Goal: Information Seeking & Learning: Learn about a topic

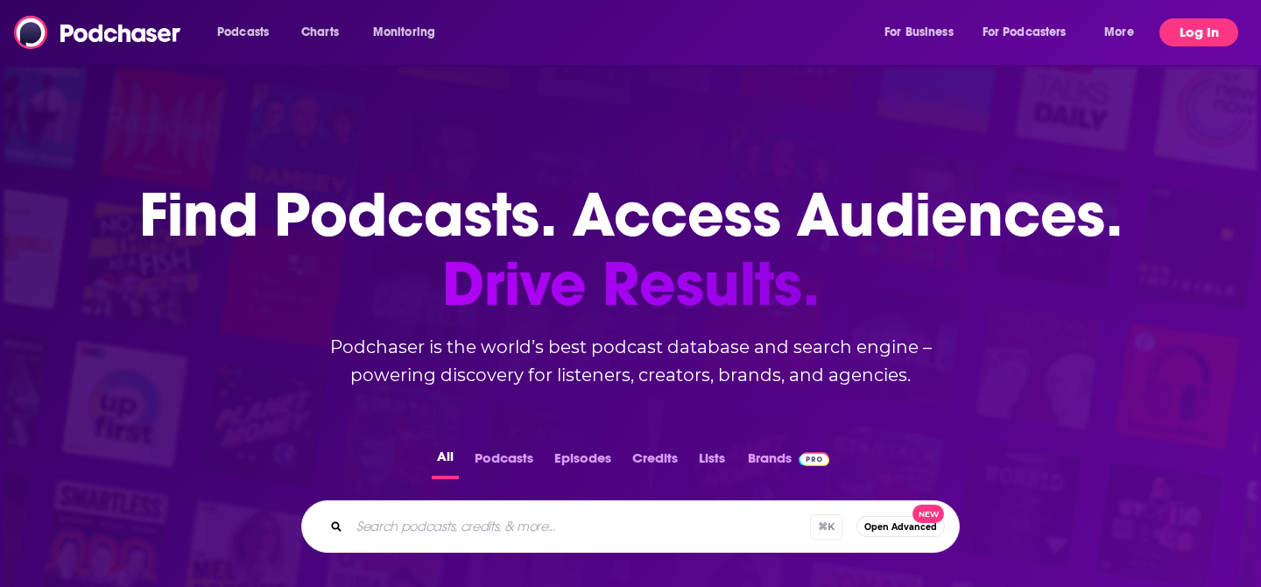
click at [1187, 35] on button "Log In" at bounding box center [1198, 32] width 79 height 28
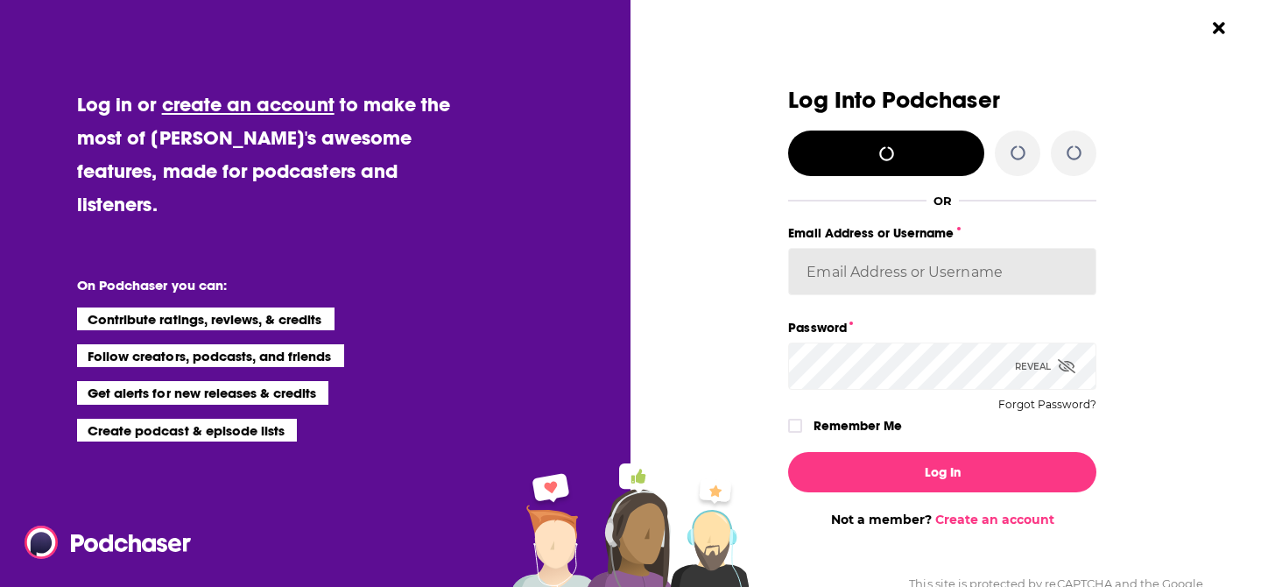
type input "MScull"
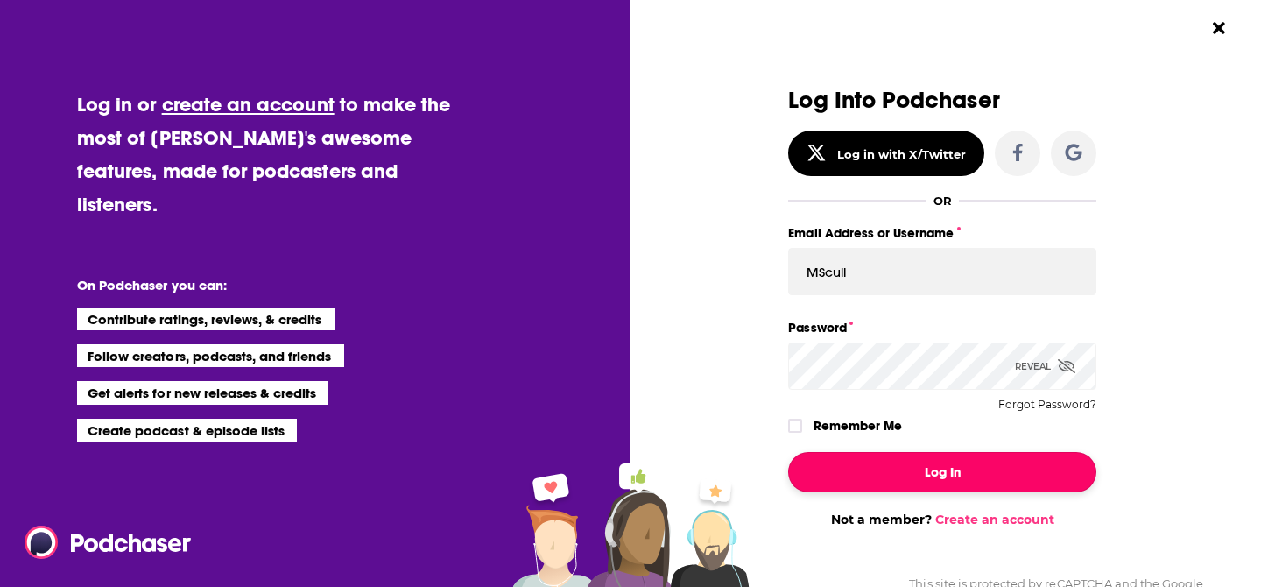
click at [896, 471] on button "Log In" at bounding box center [942, 472] width 308 height 40
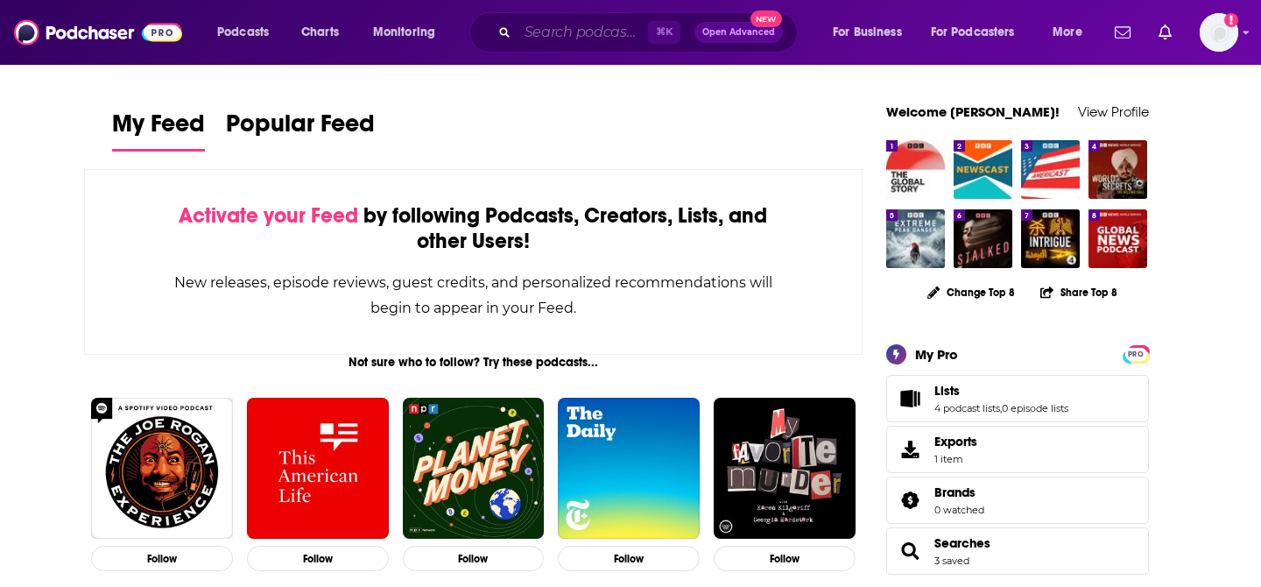
click at [529, 26] on input "Search podcasts, credits, & more..." at bounding box center [582, 32] width 130 height 28
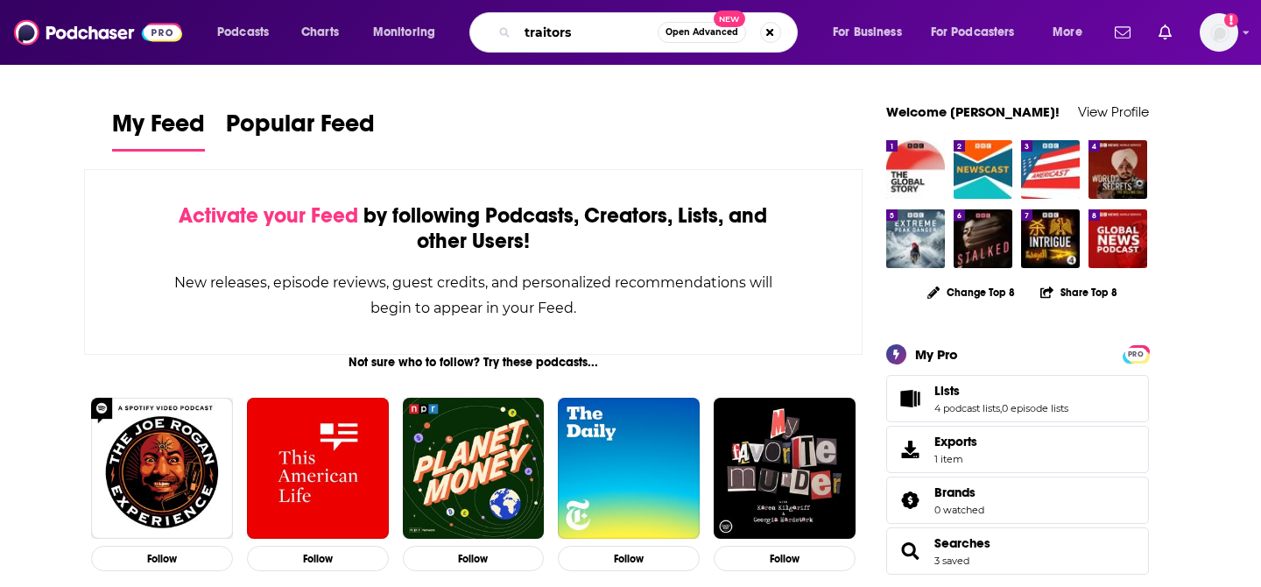
type input "traitors"
click at [692, 32] on span "Open Advanced" at bounding box center [701, 32] width 73 height 9
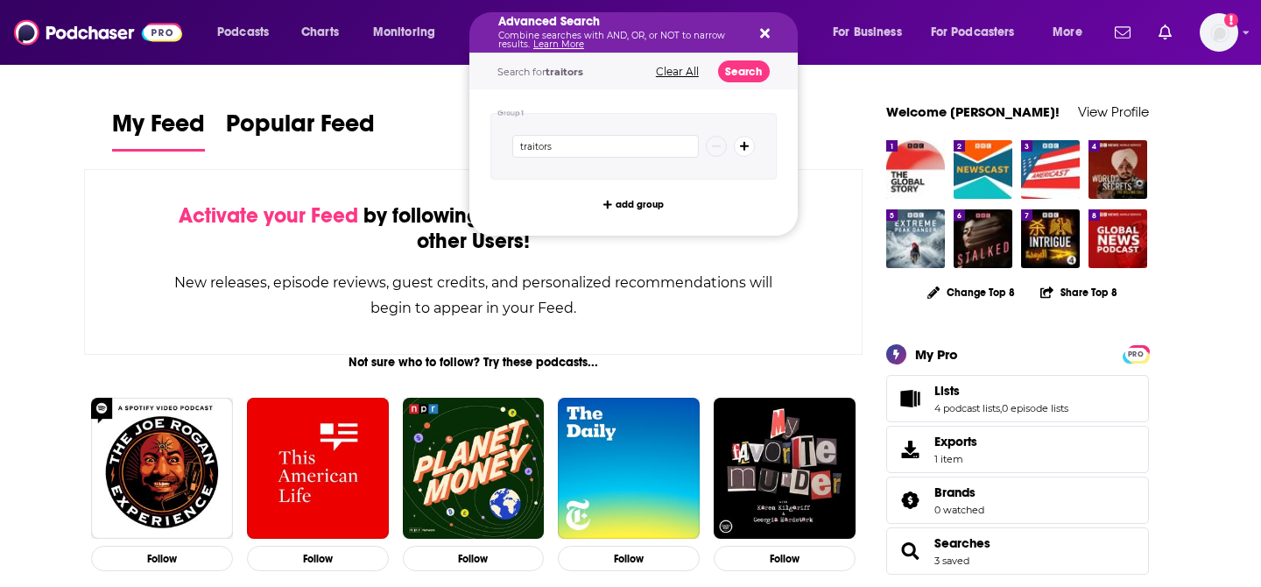
click at [766, 31] on icon "Search podcasts, credits, & more..." at bounding box center [765, 34] width 10 height 10
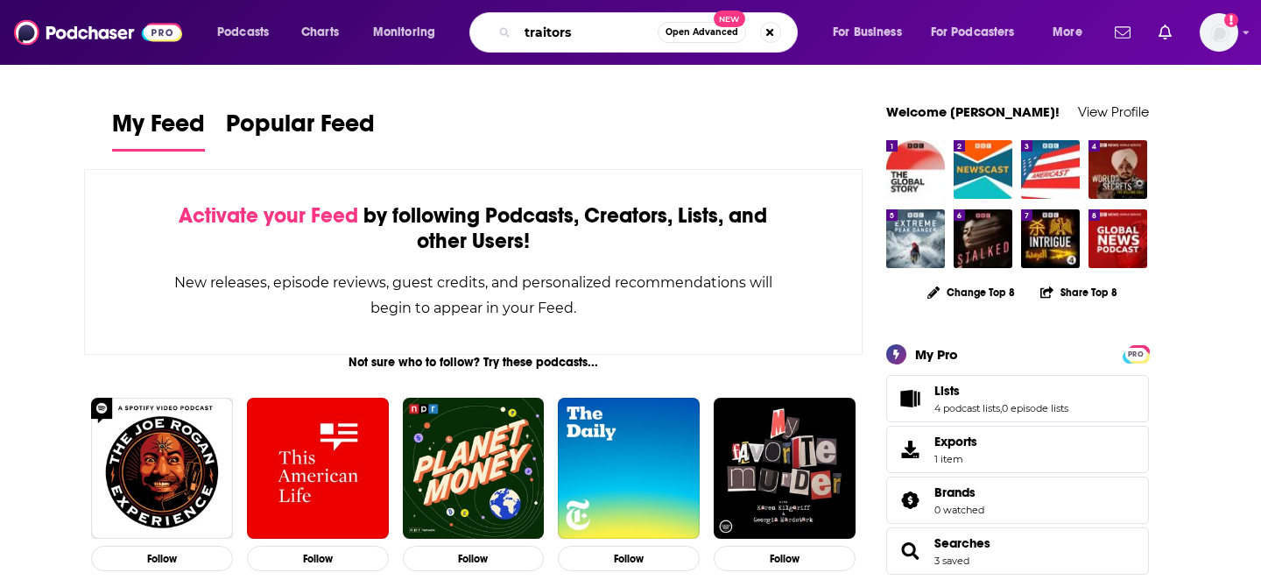
click at [607, 33] on input "traitors" at bounding box center [587, 32] width 140 height 28
type input "traitors uncloaked"
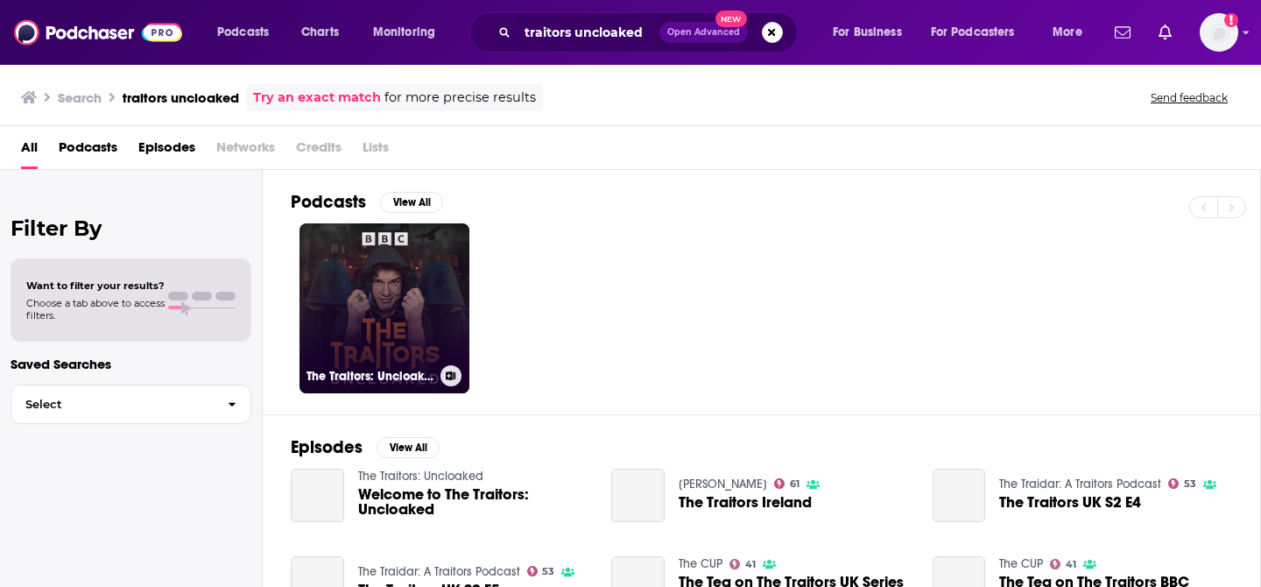
click at [401, 301] on link "The Traitors: Uncloaked" at bounding box center [384, 308] width 170 height 170
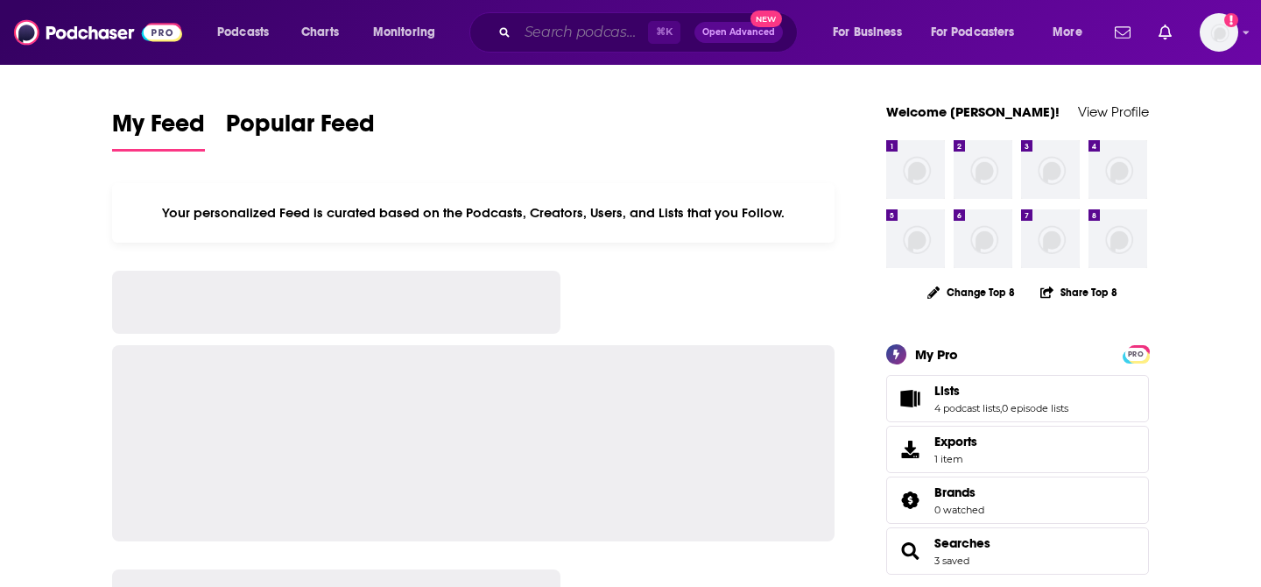
click at [517, 32] on input "Search podcasts, credits, & more..." at bounding box center [582, 32] width 130 height 28
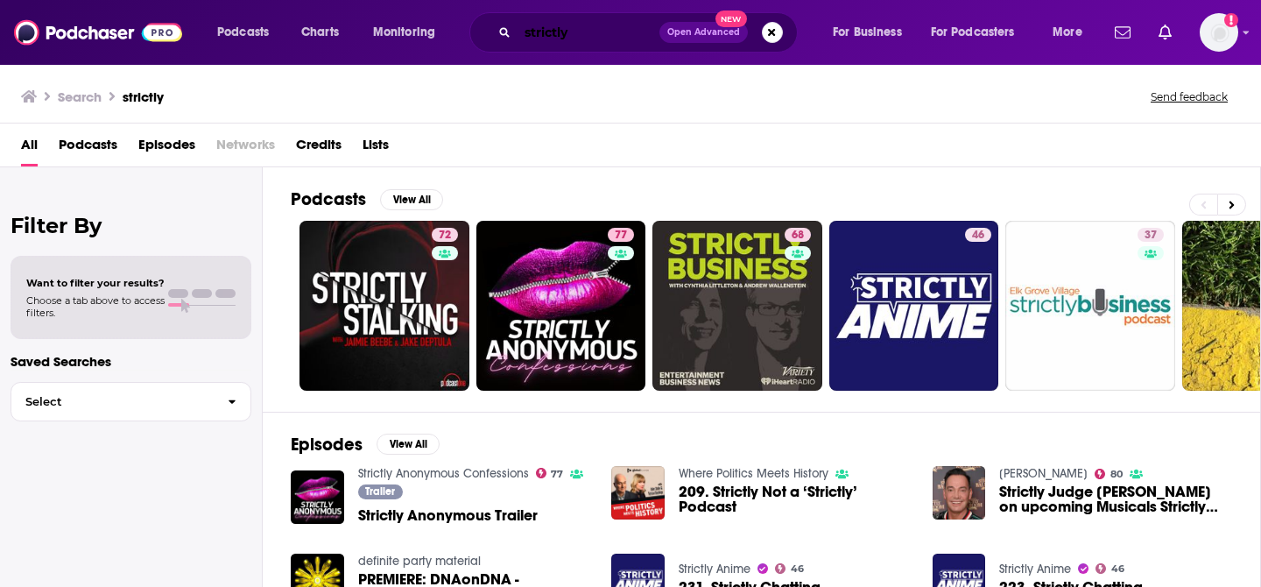
click at [577, 38] on input "strictly" at bounding box center [588, 32] width 142 height 28
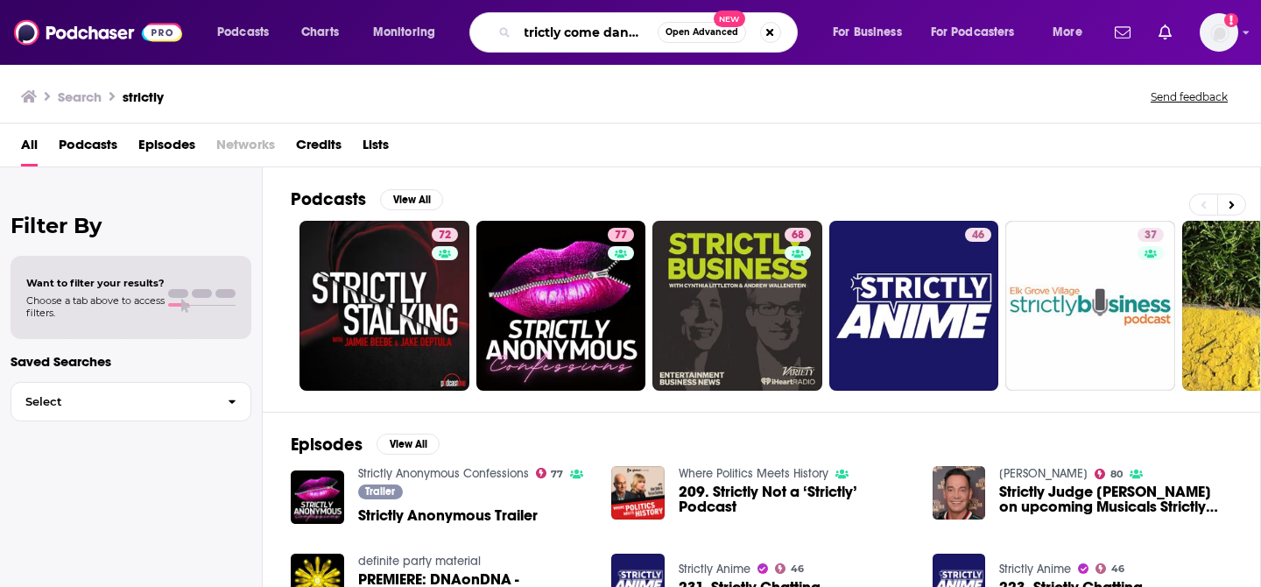
scroll to position [0, 16]
type input "strictly come dancing"
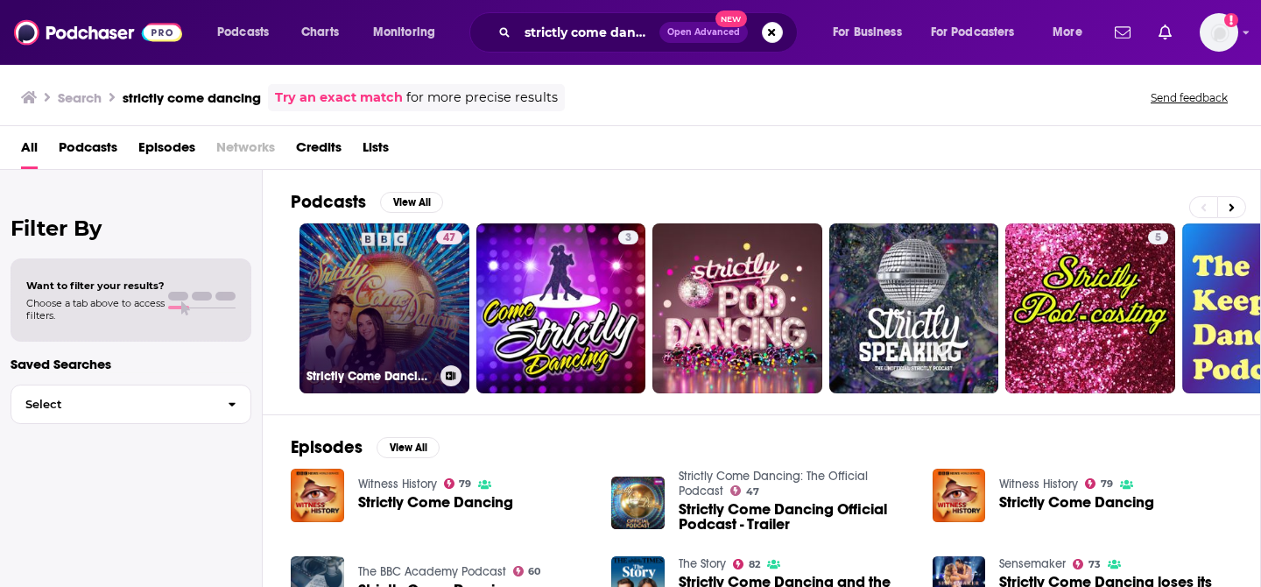
click at [415, 378] on h3 "Strictly Come Dancing: The Official Podcast" at bounding box center [369, 376] width 127 height 15
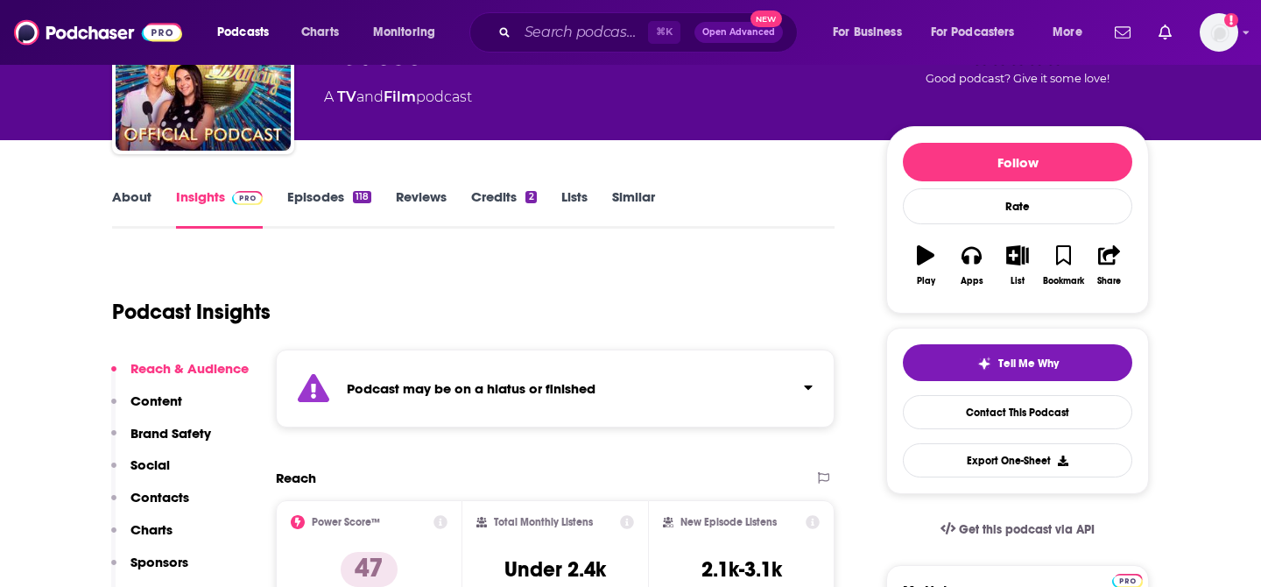
scroll to position [137, 0]
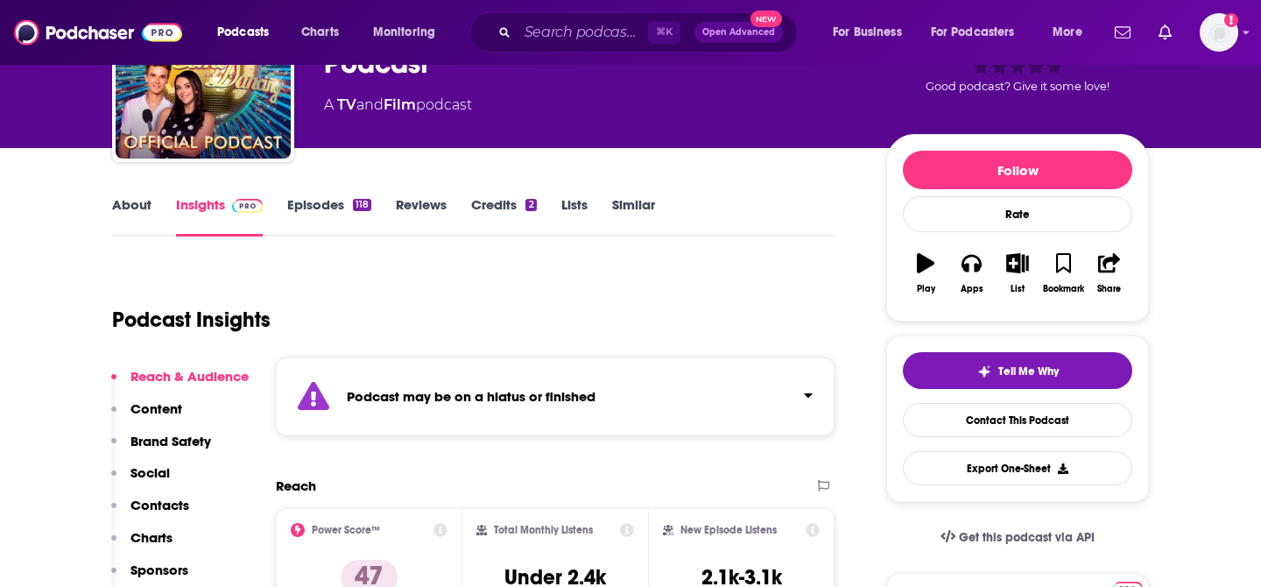
click at [343, 207] on link "Episodes 118" at bounding box center [329, 216] width 84 height 40
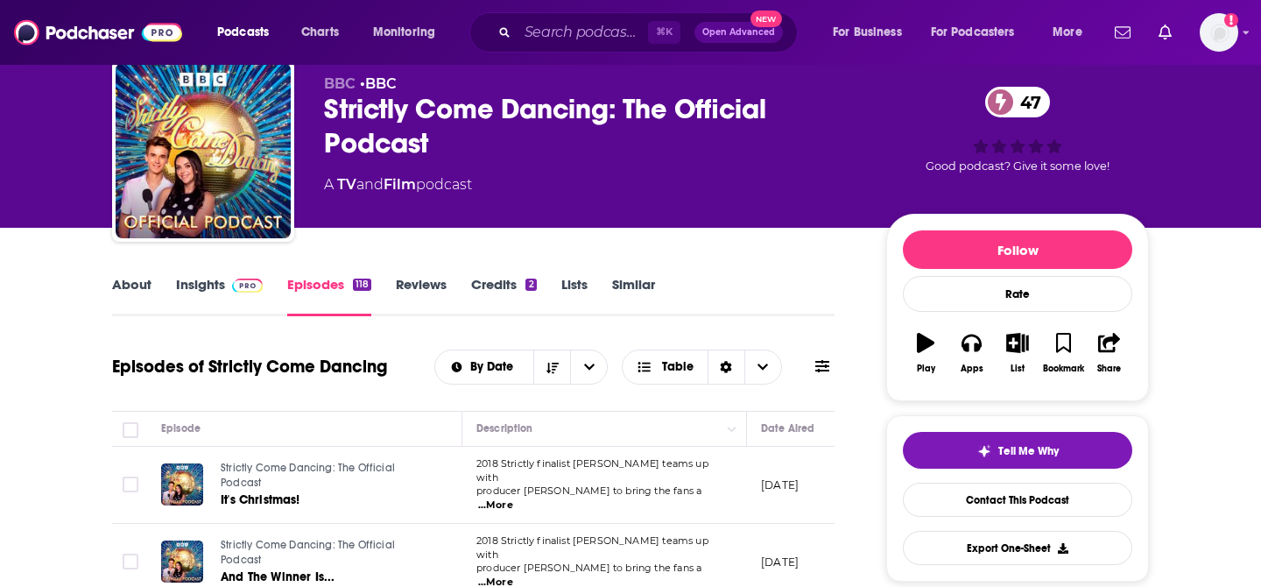
scroll to position [56, 0]
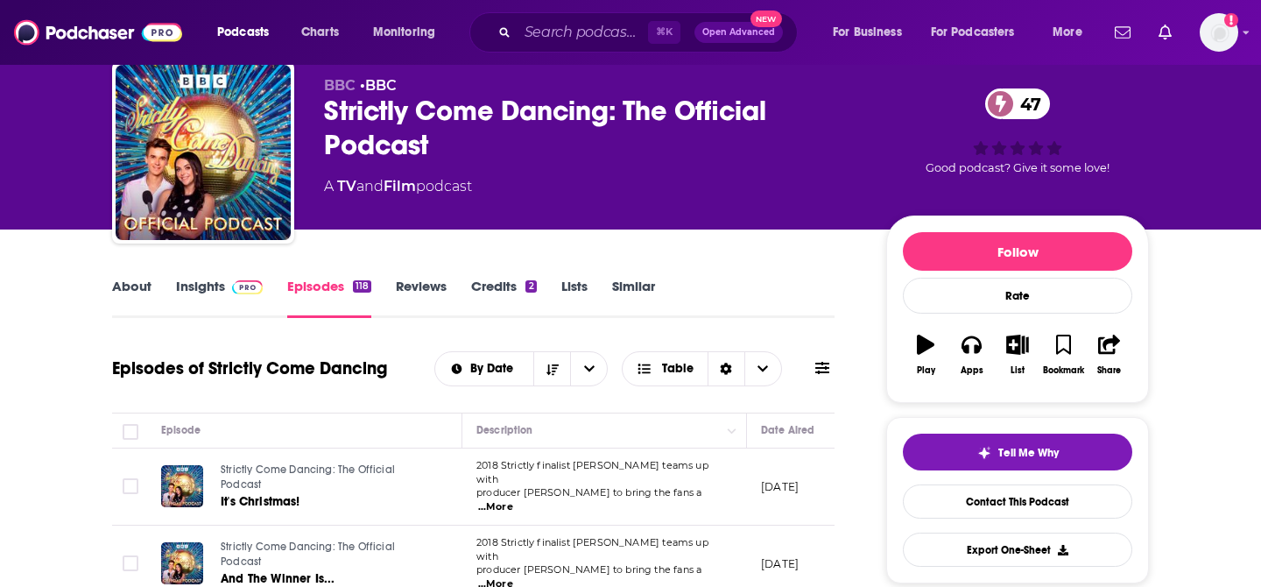
click at [138, 292] on link "About" at bounding box center [131, 298] width 39 height 40
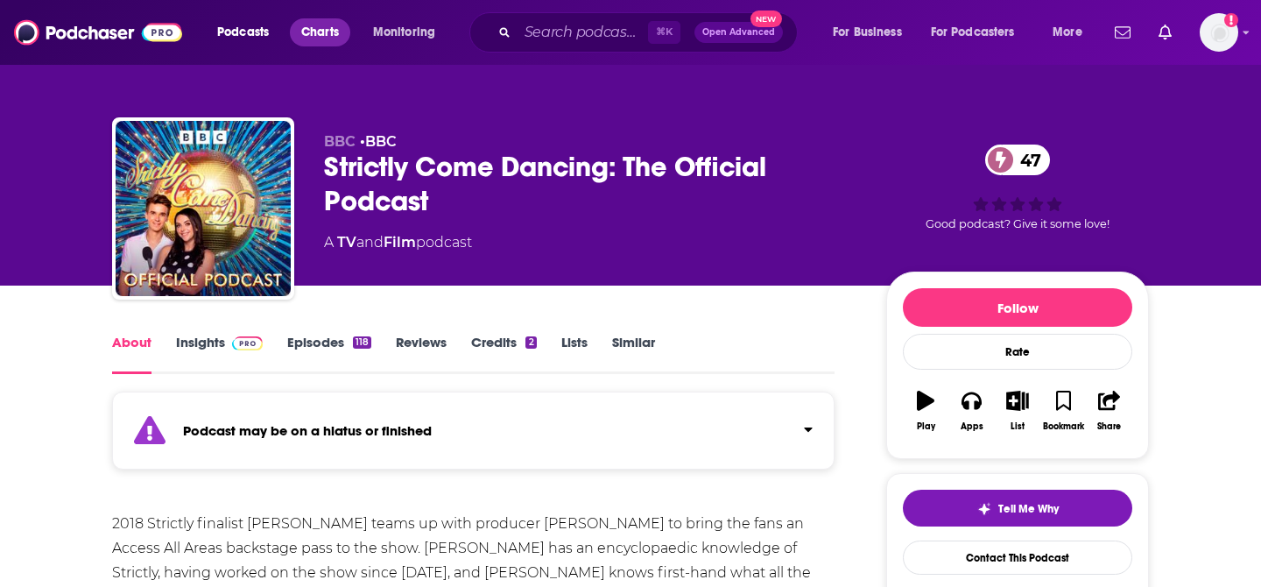
click at [316, 40] on span "Charts" at bounding box center [320, 32] width 38 height 25
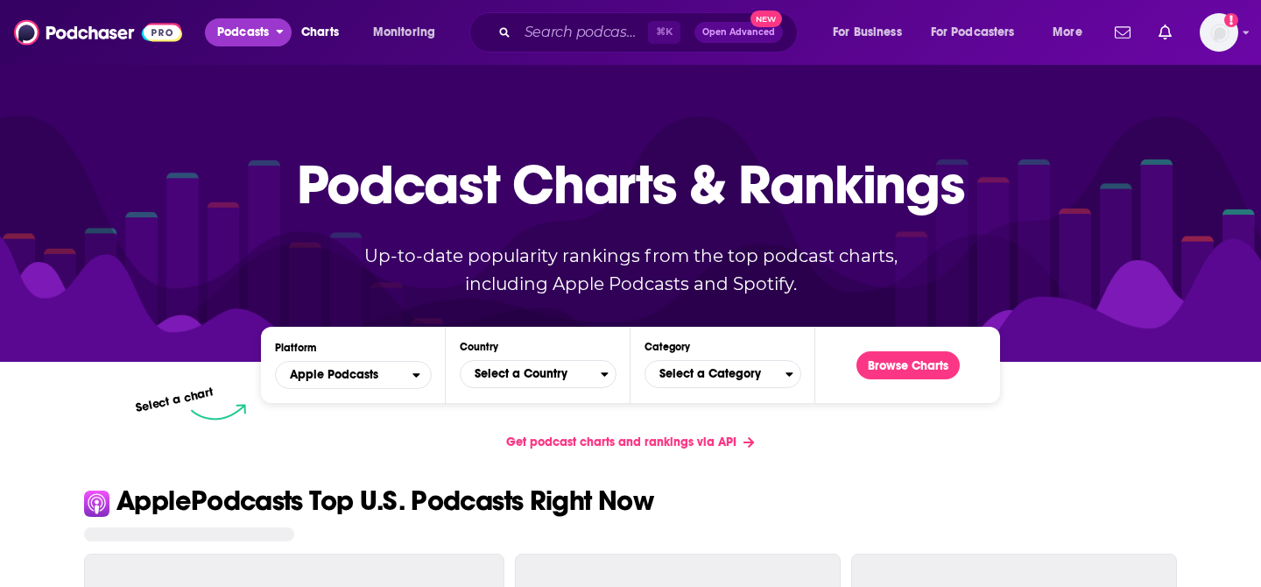
click at [263, 38] on span "Podcasts" at bounding box center [243, 32] width 52 height 25
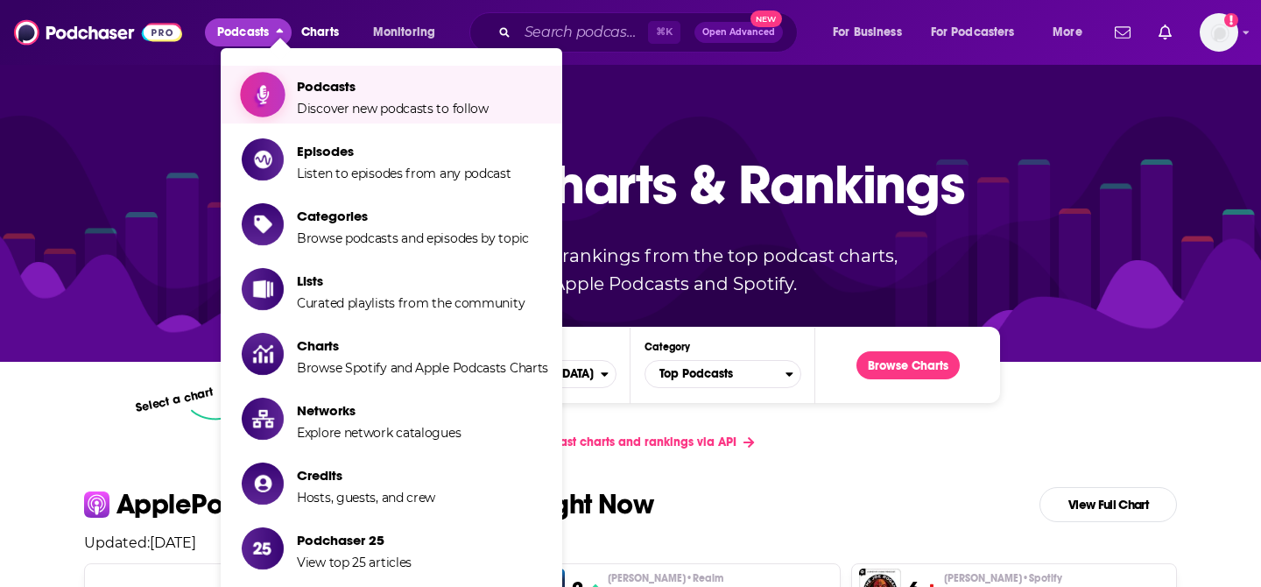
click at [309, 90] on span "Podcasts" at bounding box center [393, 86] width 192 height 17
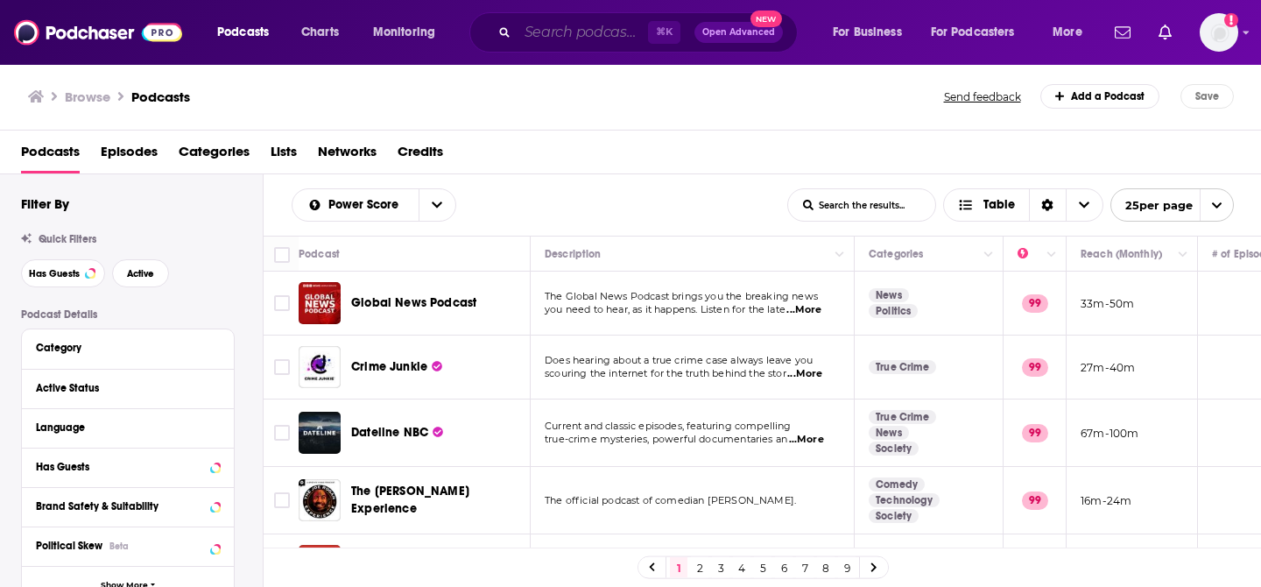
click at [555, 37] on input "Search podcasts, credits, & more..." at bounding box center [582, 32] width 130 height 28
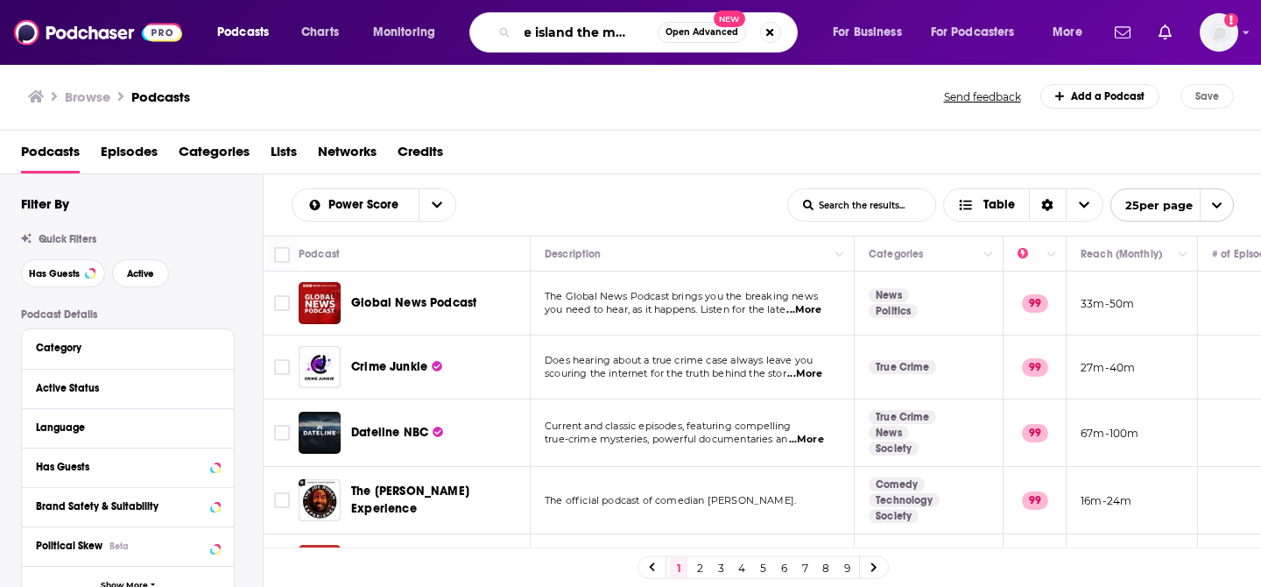
type input "love island the morning"
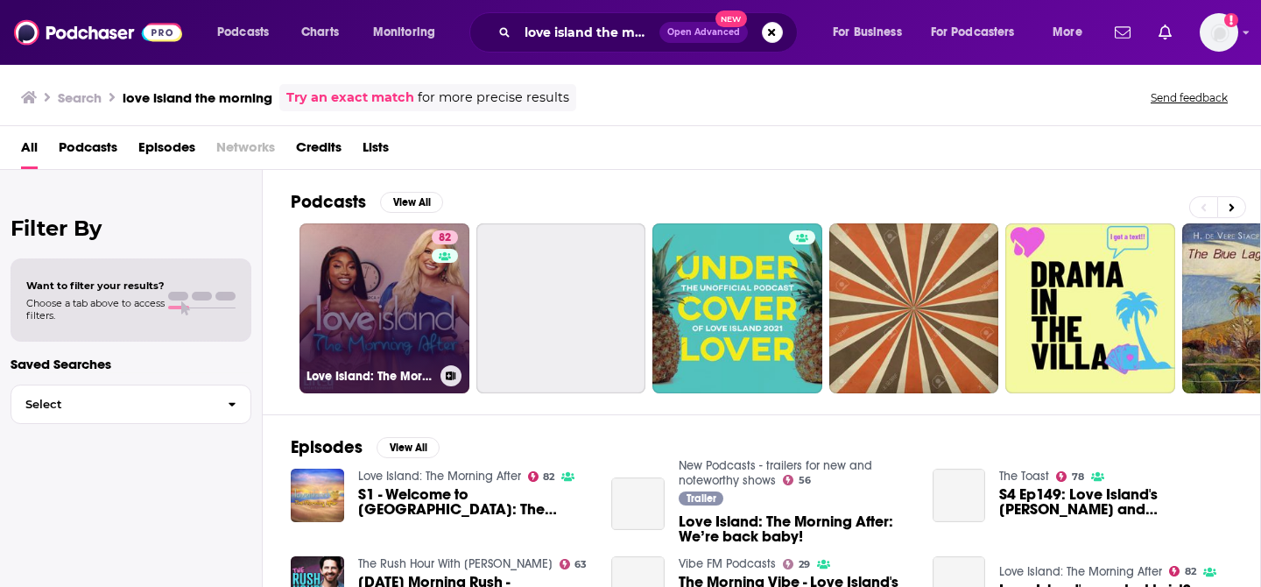
click at [408, 330] on link "82 Love Island: The Morning After" at bounding box center [384, 308] width 170 height 170
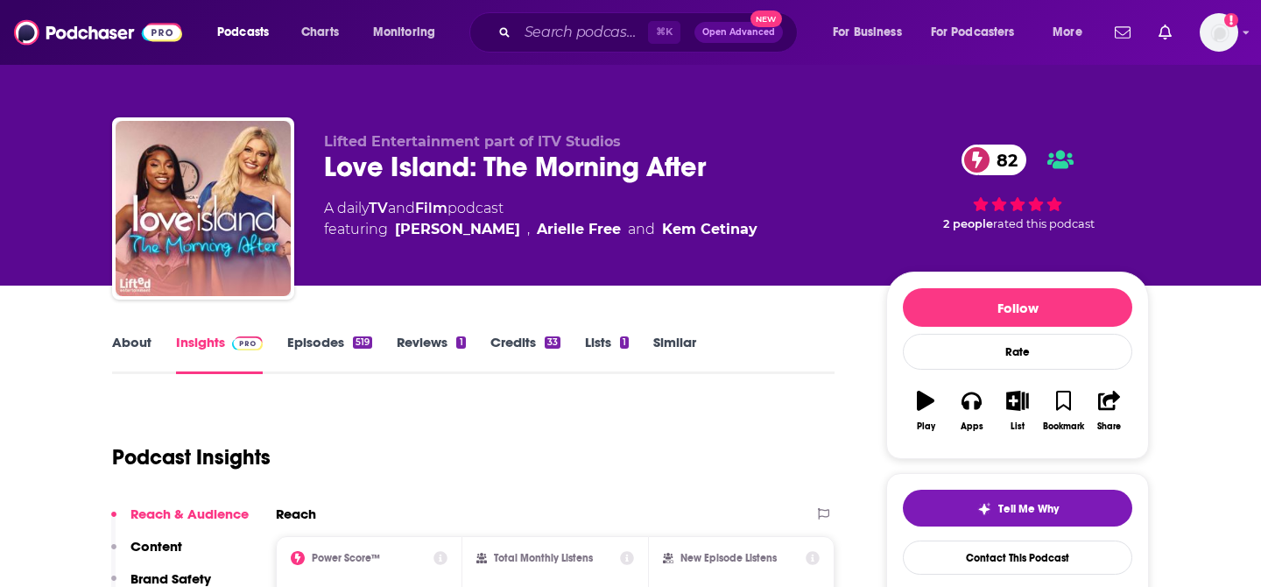
click at [381, 209] on link "TV" at bounding box center [378, 208] width 19 height 17
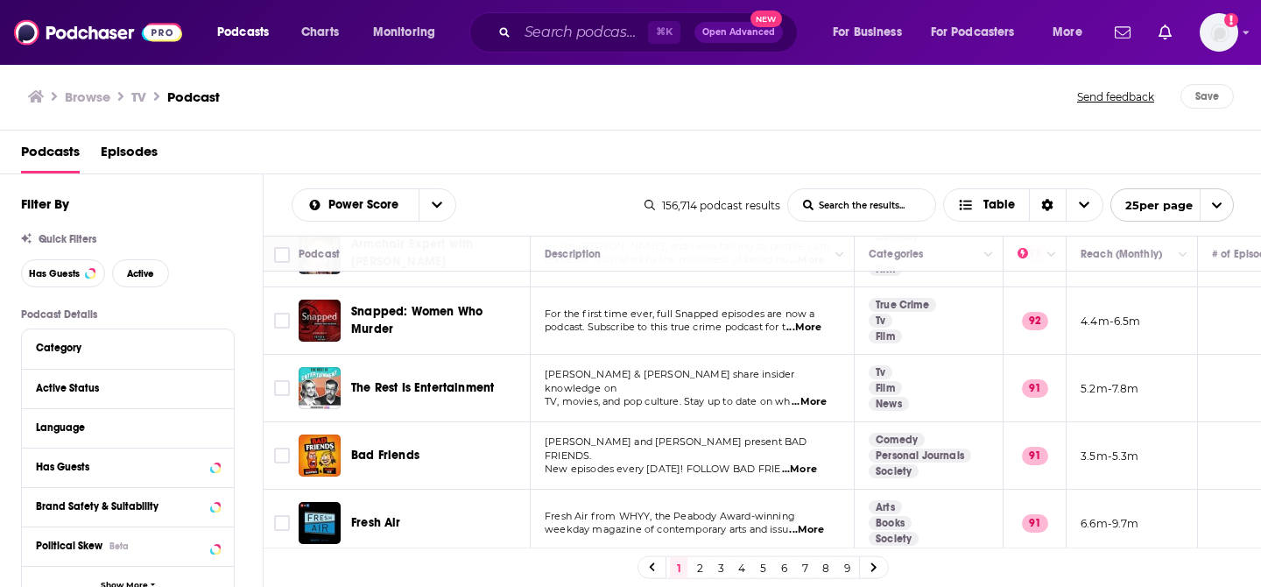
scroll to position [82, 0]
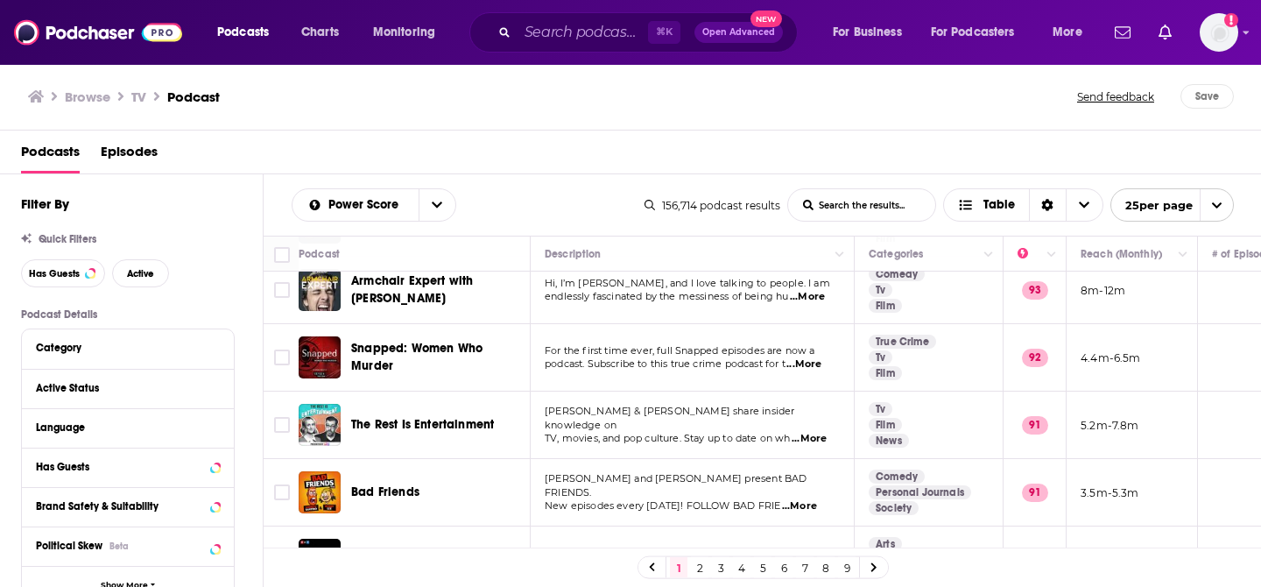
click at [1218, 207] on icon "open menu" at bounding box center [1216, 205] width 11 height 11
click at [1157, 289] on button "100 per page" at bounding box center [1172, 293] width 122 height 27
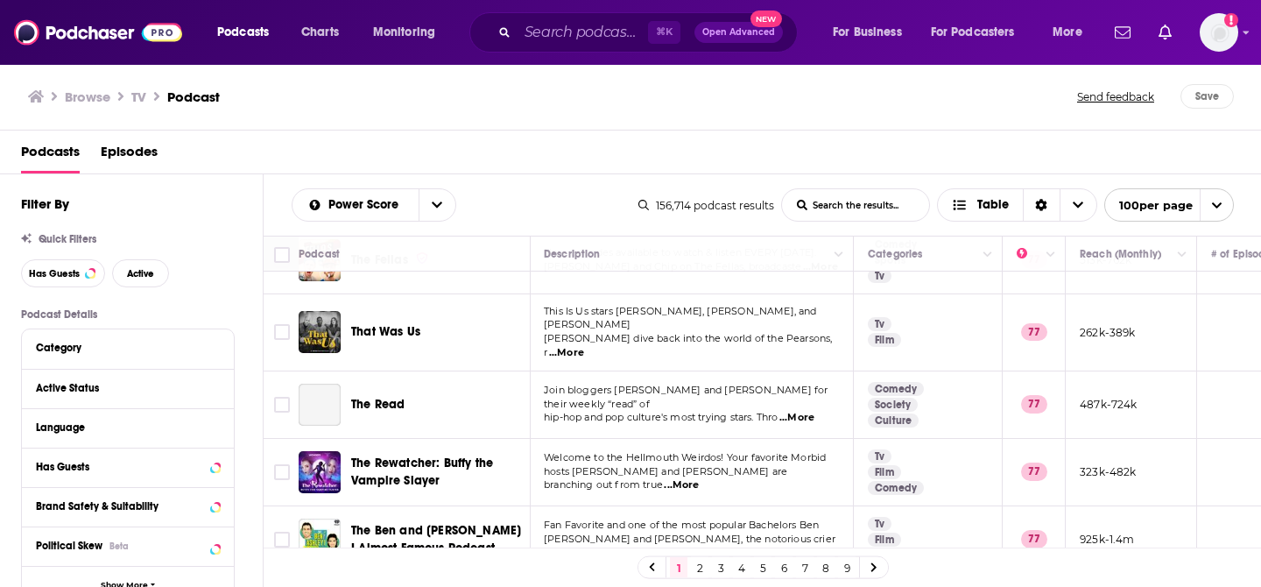
scroll to position [4161, 1]
